Goal: Task Accomplishment & Management: Complete application form

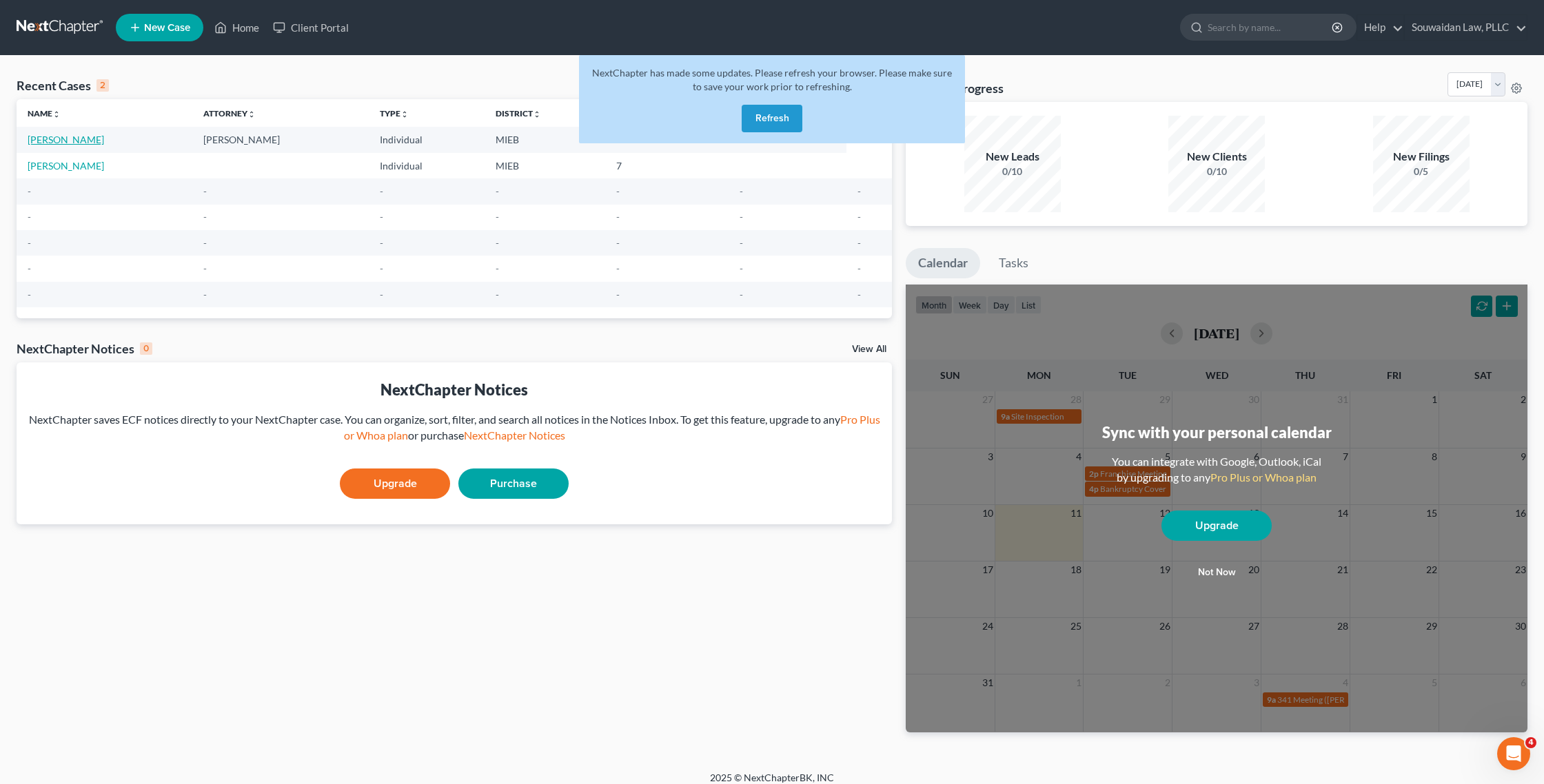
click at [85, 135] on link "[PERSON_NAME]" at bounding box center [66, 139] width 77 height 12
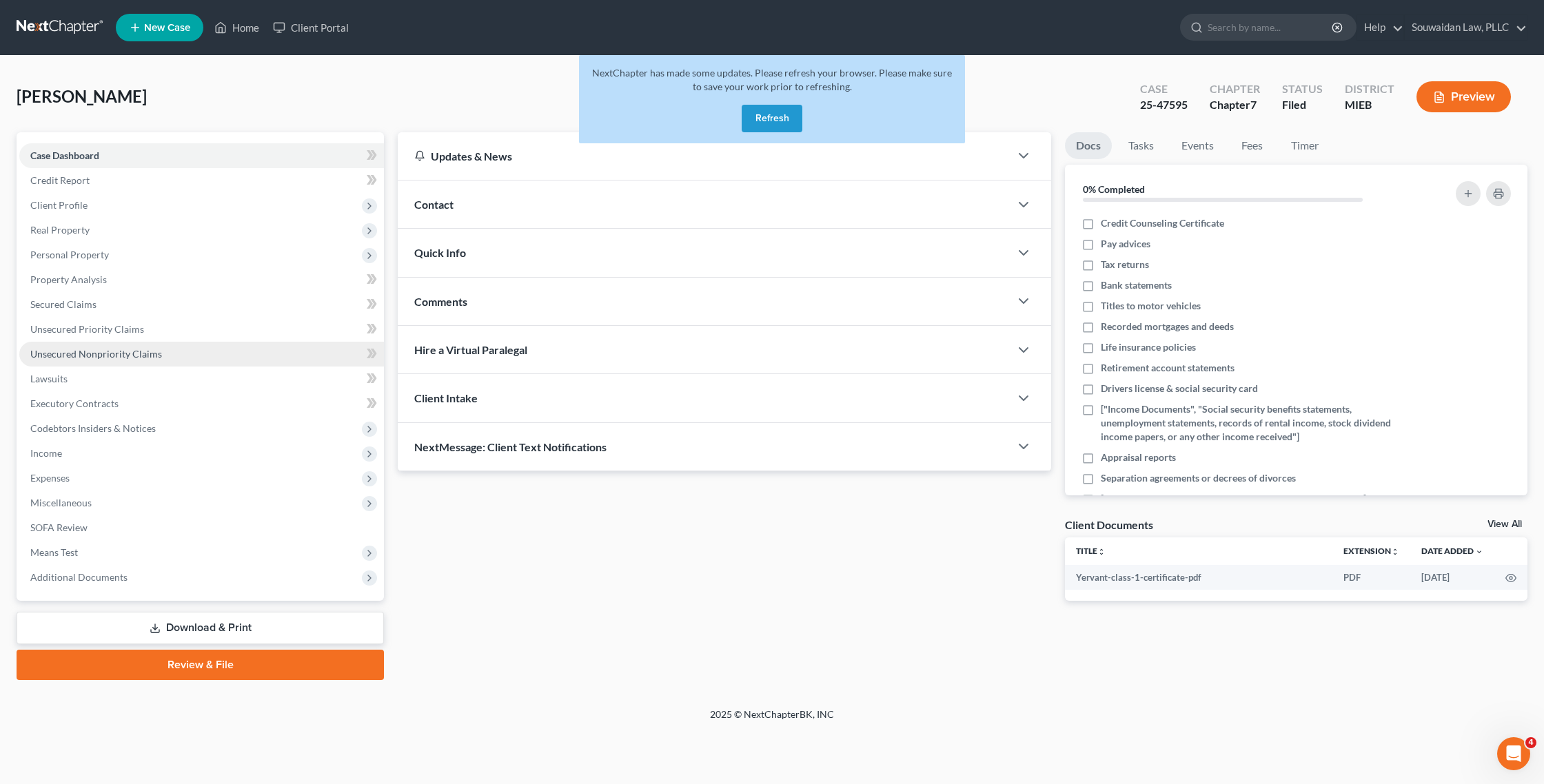
click at [138, 360] on link "Unsecured Nonpriority Claims" at bounding box center [202, 354] width 365 height 25
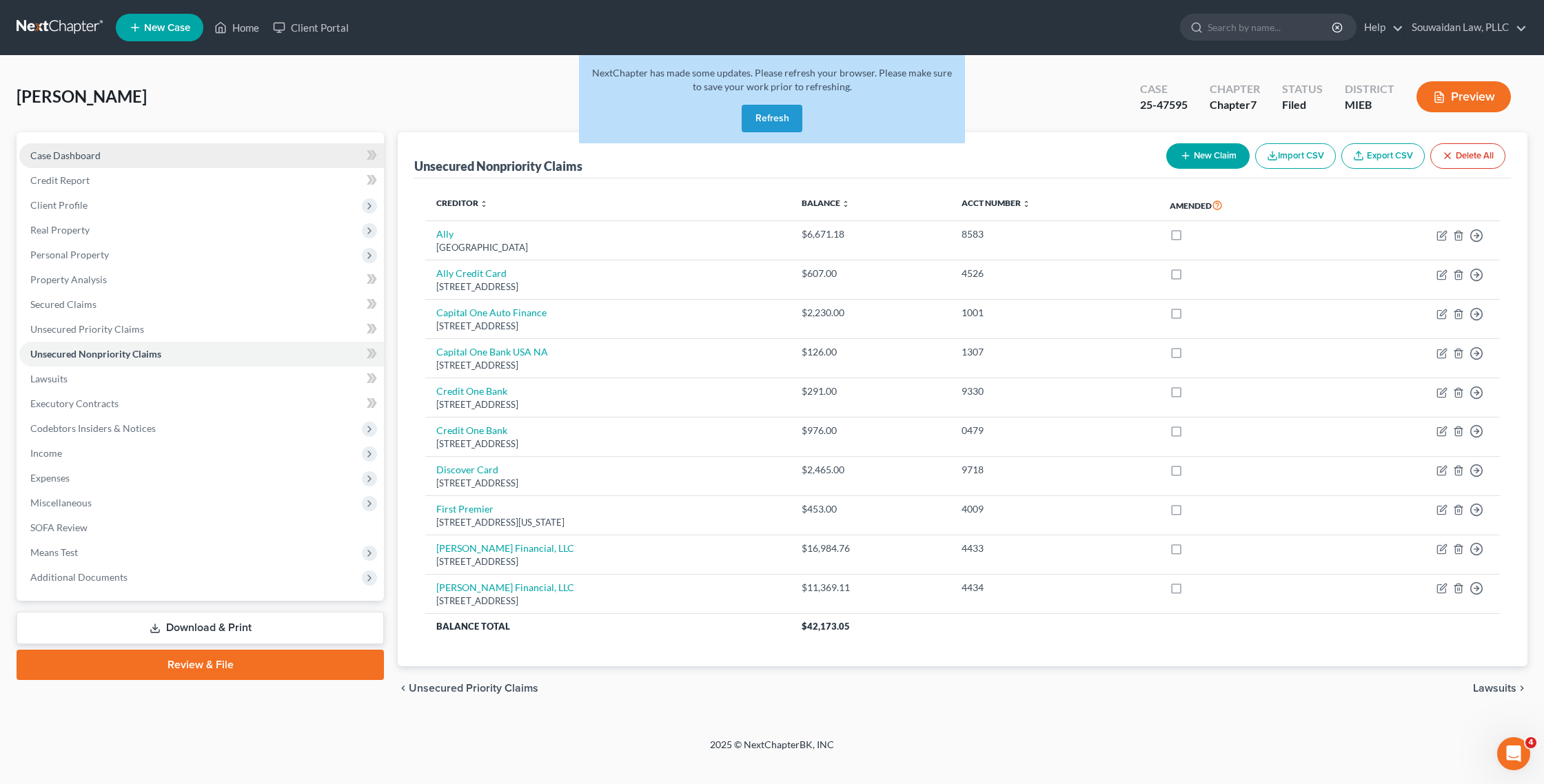
click at [140, 159] on link "Case Dashboard" at bounding box center [202, 155] width 365 height 25
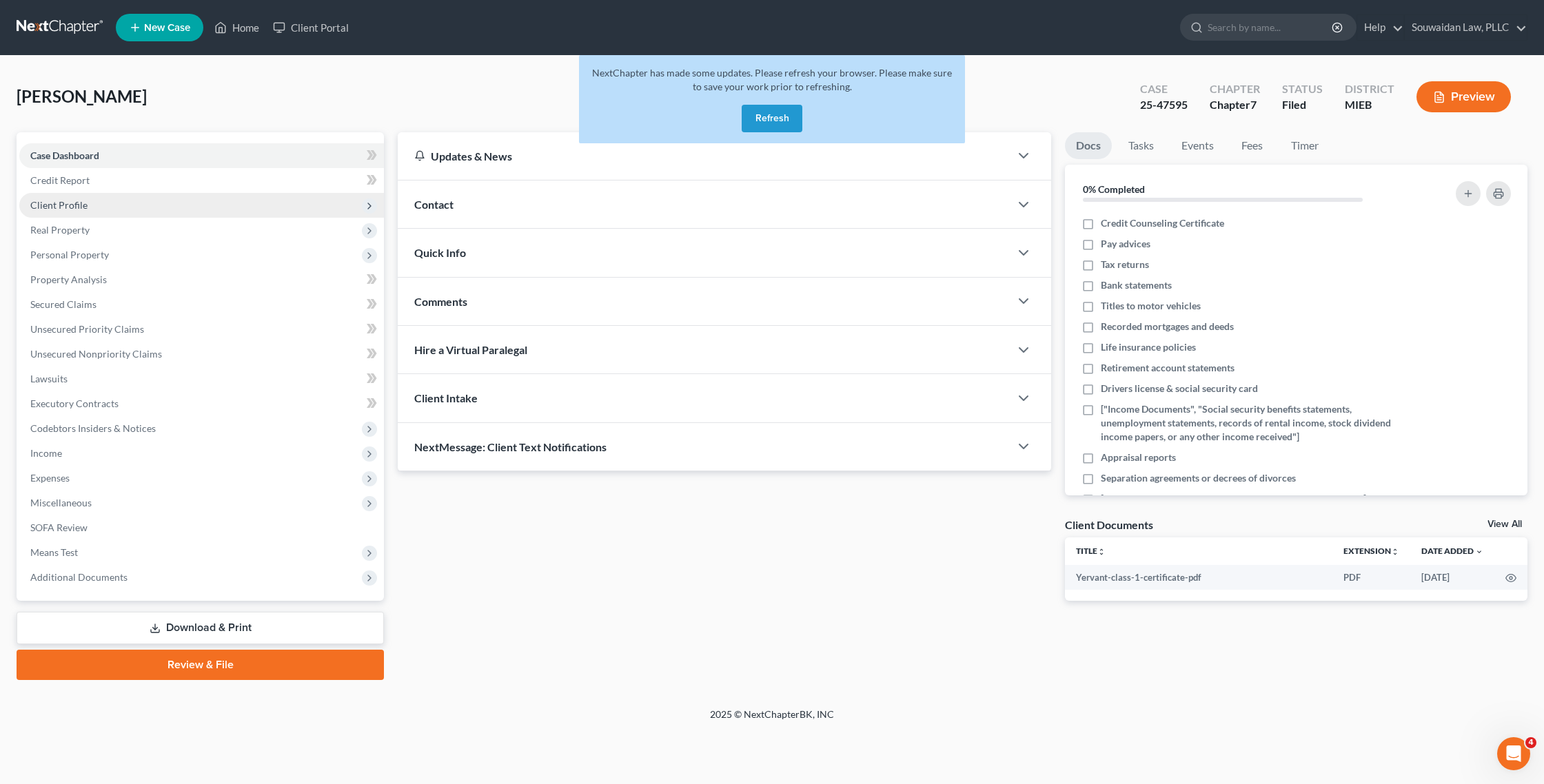
click at [182, 203] on span "Client Profile" at bounding box center [202, 205] width 365 height 25
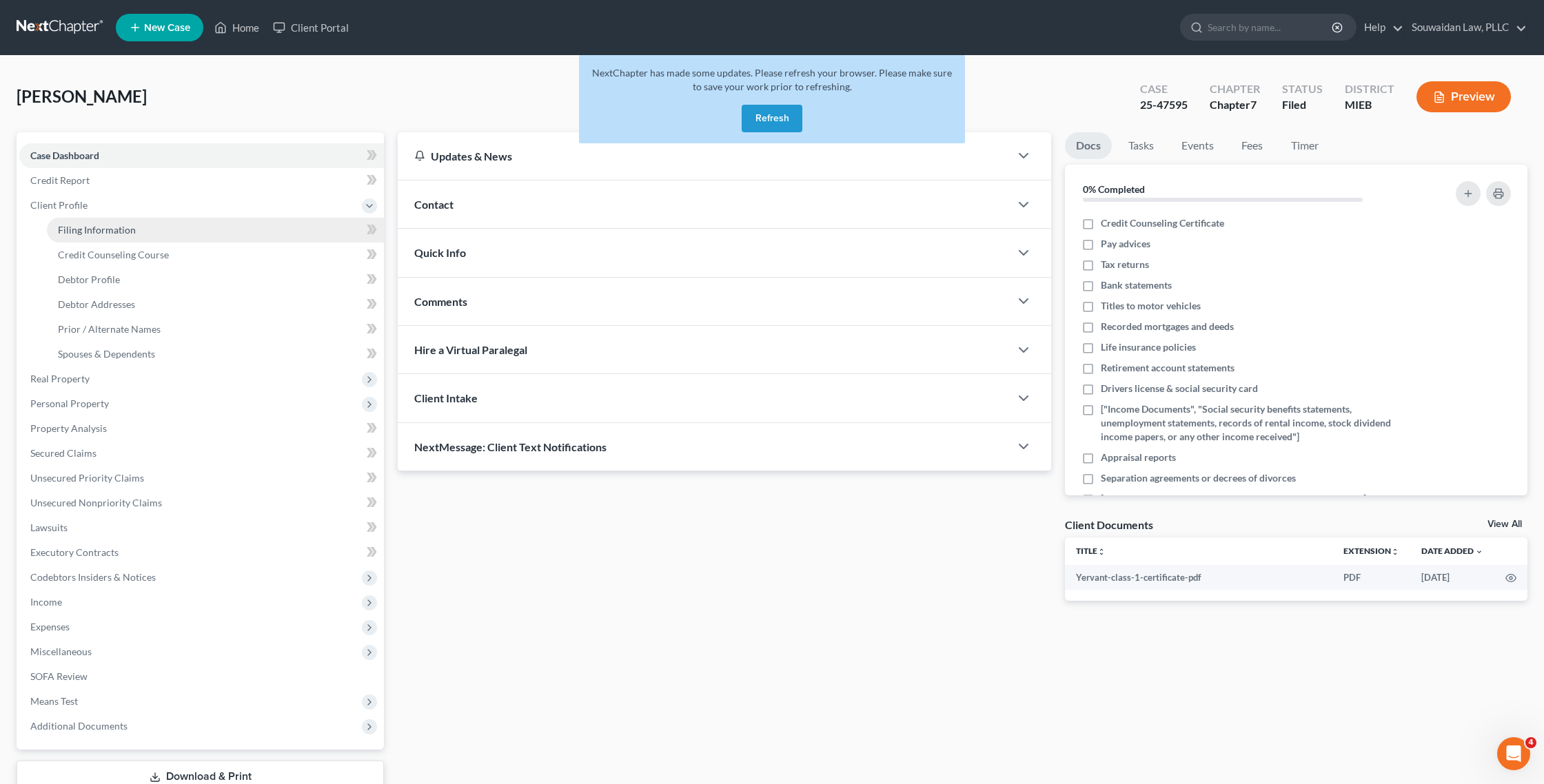
click at [246, 239] on link "Filing Information" at bounding box center [215, 230] width 337 height 25
select select "1"
select select "0"
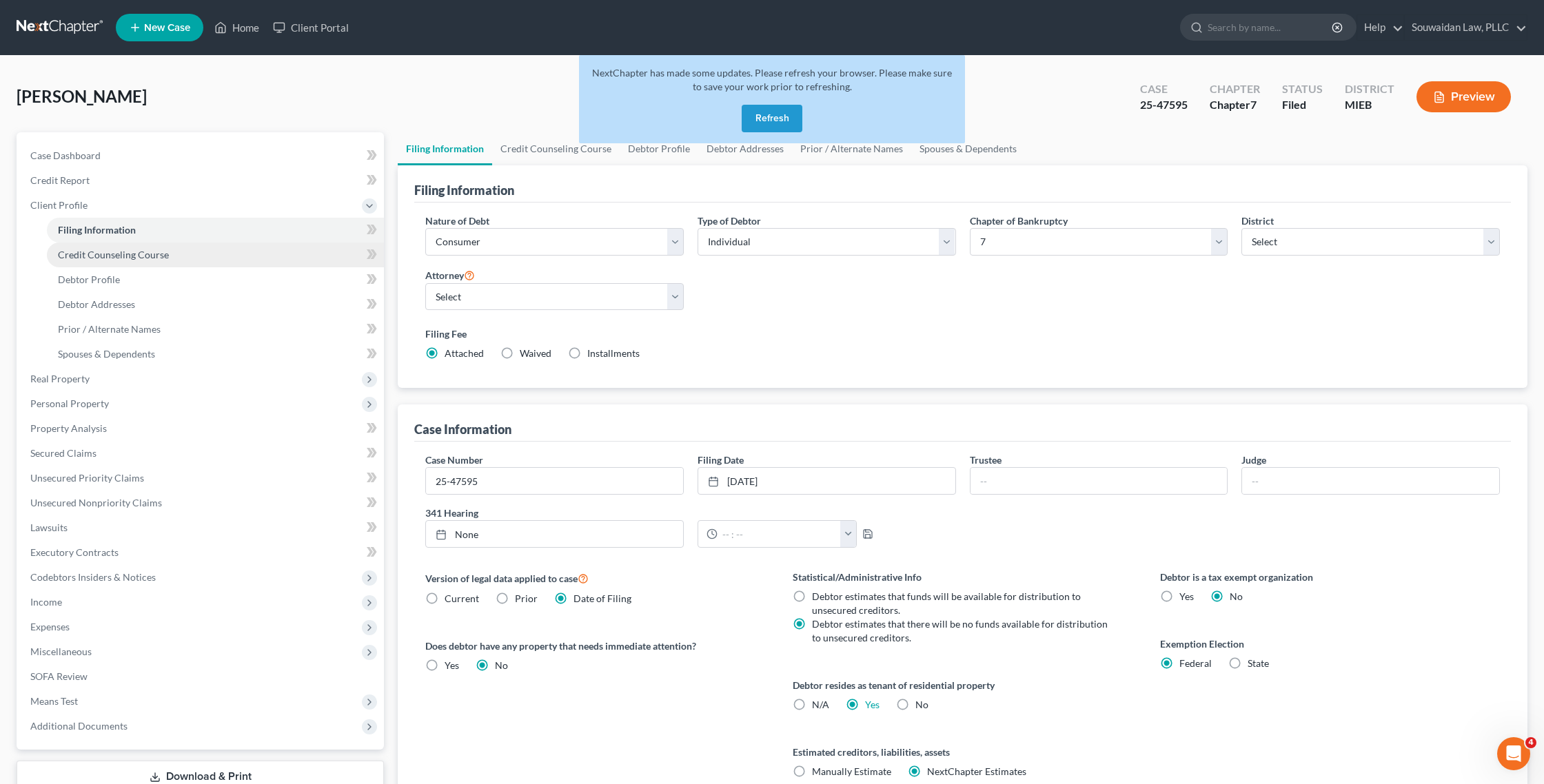
click at [245, 249] on link "Credit Counseling Course" at bounding box center [215, 254] width 337 height 25
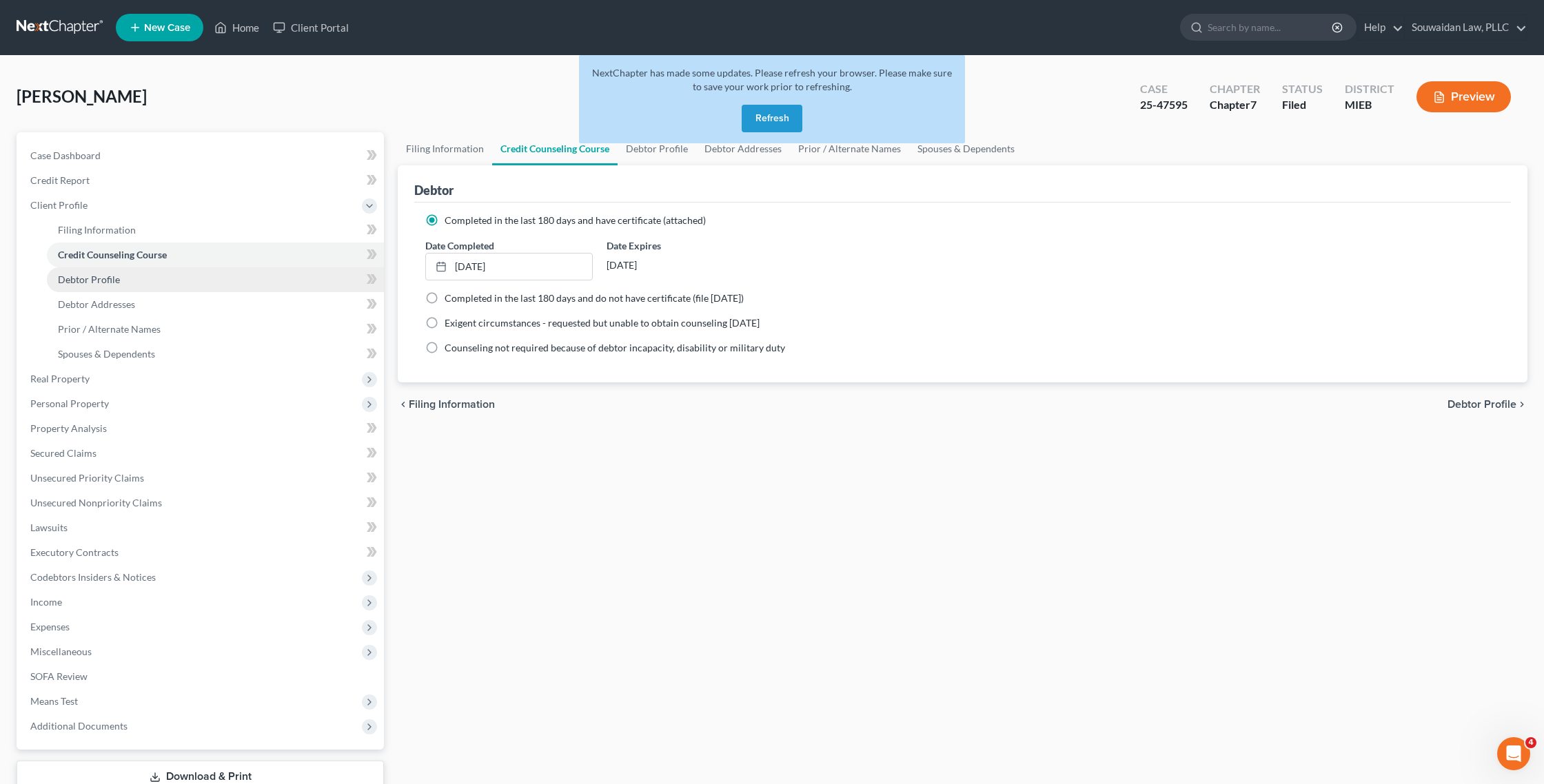
click at [233, 273] on link "Debtor Profile" at bounding box center [215, 280] width 337 height 25
select select "1"
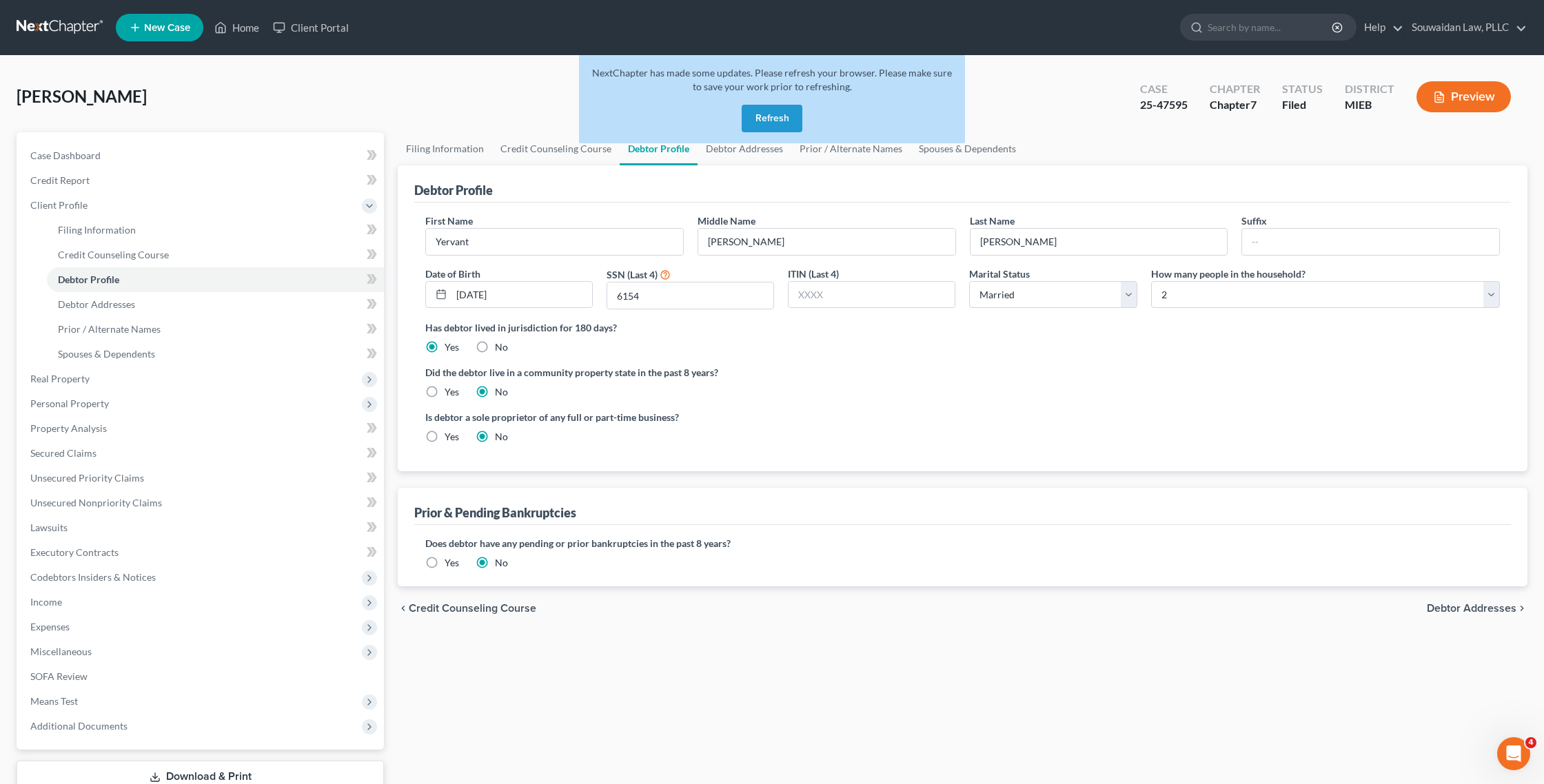
click at [725, 153] on div "NextChapter has made some updates. Please refresh your browser. Please make sur…" at bounding box center [772, 105] width 386 height 99
click at [732, 151] on div "NextChapter has made some updates. Please refresh your browser. Please make sur…" at bounding box center [772, 105] width 386 height 99
click at [726, 145] on div "NextChapter has made some updates. Please refresh your browser. Please make sur…" at bounding box center [772, 105] width 386 height 99
click at [774, 129] on button "Refresh" at bounding box center [772, 118] width 61 height 27
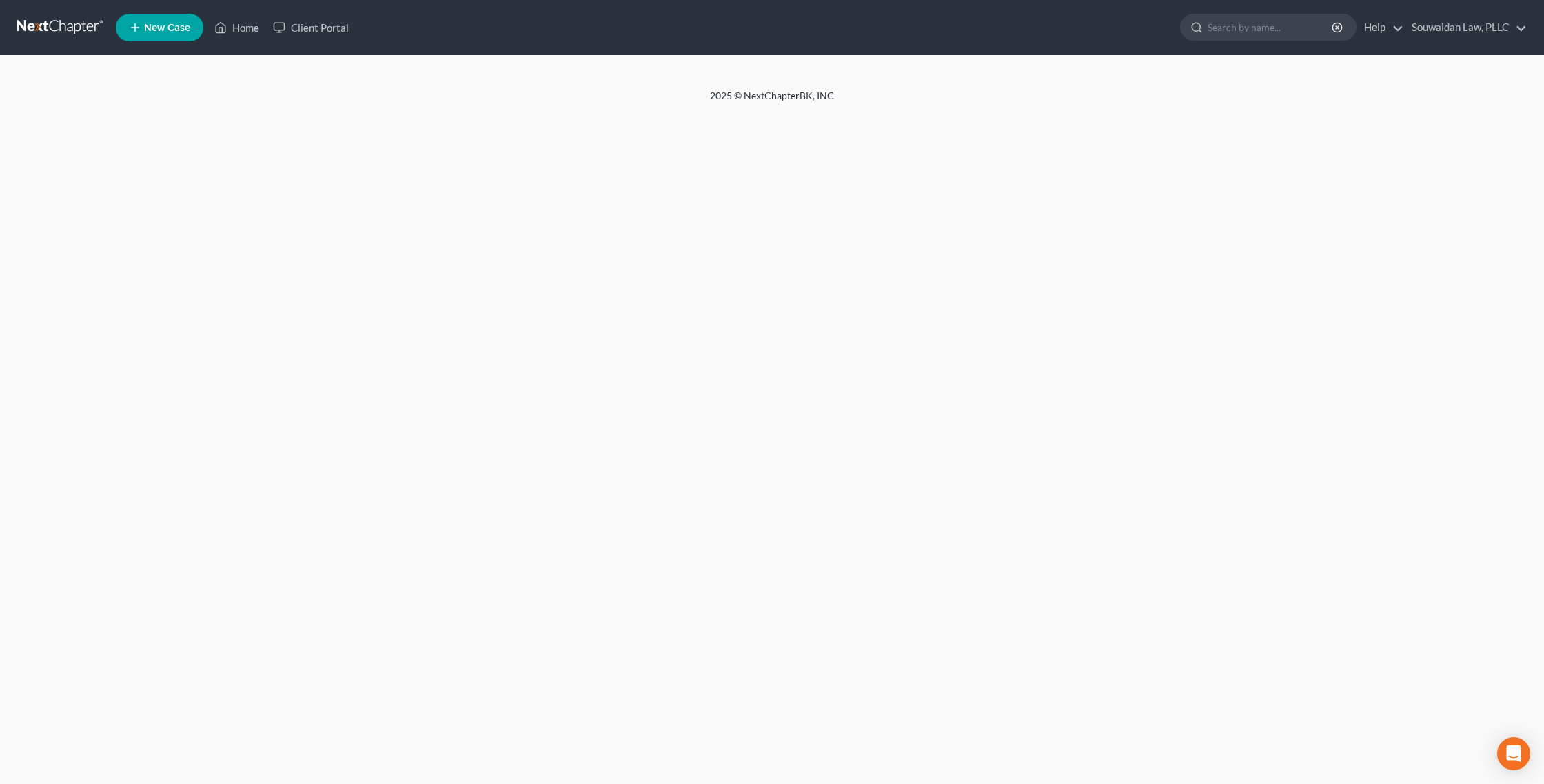
select select "1"
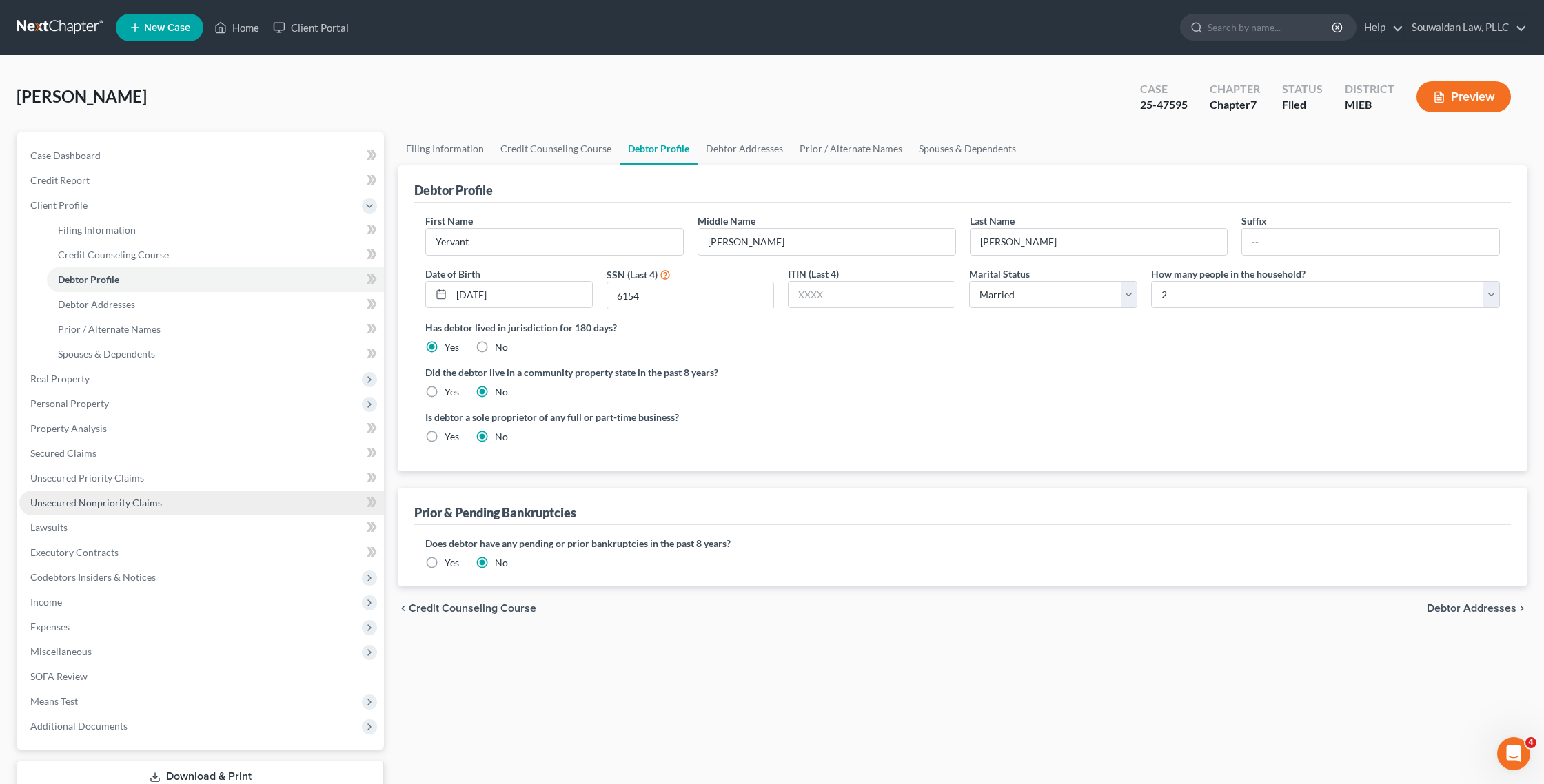
click at [135, 496] on link "Unsecured Nonpriority Claims" at bounding box center [202, 503] width 365 height 25
